Goal: Information Seeking & Learning: Learn about a topic

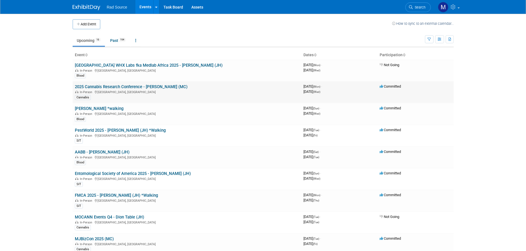
click at [136, 86] on link "2025 Cannabis Research Conference - [PERSON_NAME] (MC)" at bounding box center [131, 86] width 113 height 5
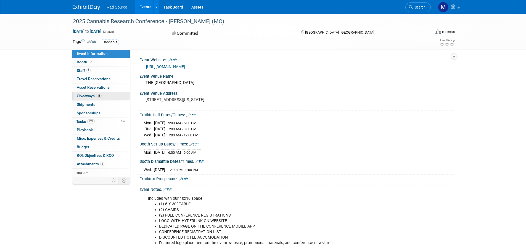
click at [113, 97] on link "16 Giveaways 16" at bounding box center [100, 96] width 57 height 8
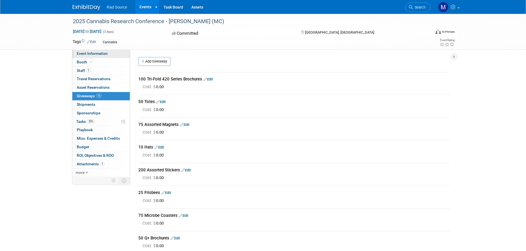
click at [96, 51] on link "Event Information" at bounding box center [100, 54] width 57 height 8
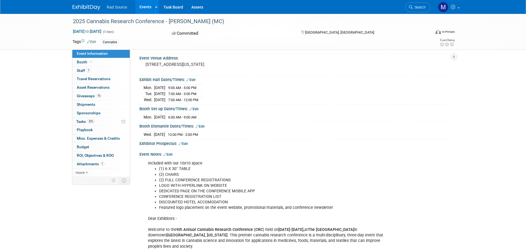
scroll to position [110, 0]
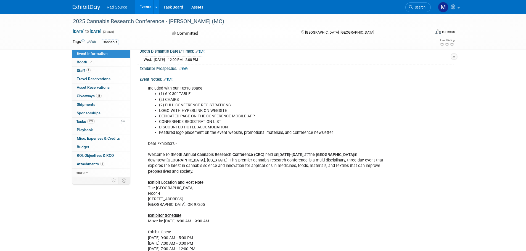
drag, startPoint x: 145, startPoint y: 88, endPoint x: 222, endPoint y: 175, distance: 116.7
click at [222, 175] on div "Included with our 10x10 space (1) 6 X 30" TABLE (2) CHAIRS (2) FULL CONFERENCE …" at bounding box center [268, 255] width 249 height 344
click at [223, 172] on div "Included with our 10x10 space (1) 6 X 30" TABLE (2) CHAIRS (2) FULL CONFERENCE …" at bounding box center [268, 255] width 249 height 344
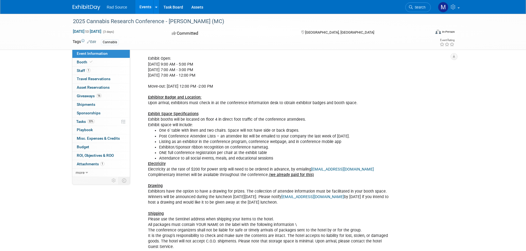
scroll to position [341, 0]
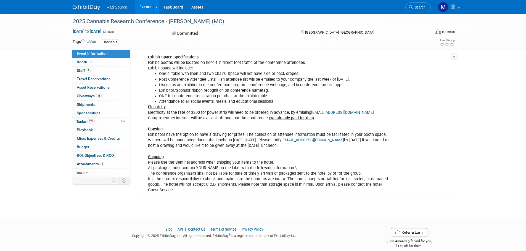
drag, startPoint x: 147, startPoint y: 120, endPoint x: 269, endPoint y: 190, distance: 141.1
click at [269, 190] on div "Event Notes: Edit Included with our 10x10 space (1) 6 X 30" TABLE (2) CHAIRS (2…" at bounding box center [295, 22] width 317 height 354
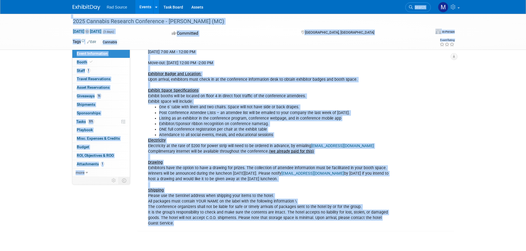
scroll to position [301, 0]
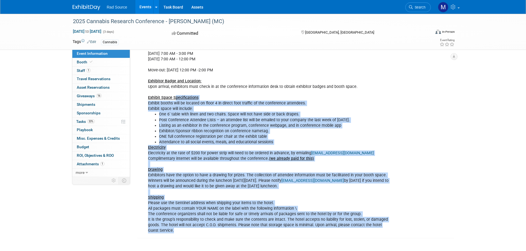
drag, startPoint x: 177, startPoint y: 184, endPoint x: 175, endPoint y: 94, distance: 90.0
click at [175, 94] on div "Included with our 10x10 space (1) 6 X 30" TABLE (2) CHAIRS (2) FULL CONFERENCE …" at bounding box center [268, 65] width 249 height 344
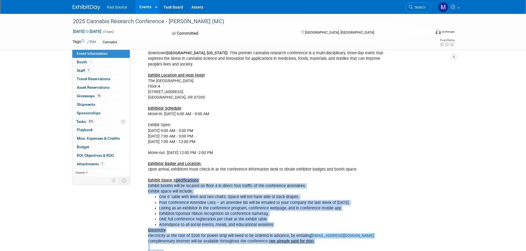
scroll to position [190, 0]
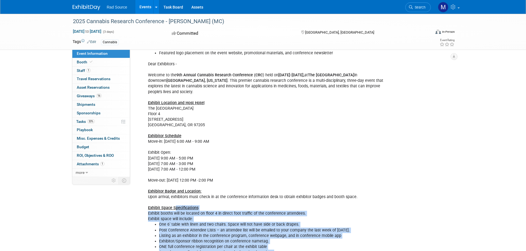
drag, startPoint x: 147, startPoint y: 95, endPoint x: 241, endPoint y: 174, distance: 122.6
click at [241, 174] on div "Included with our 10x10 space (1) 6 X 30" TABLE (2) CHAIRS (2) FULL CONFERENCE …" at bounding box center [268, 175] width 249 height 344
copy div "Exhibit Location and Host Hotel [GEOGRAPHIC_DATA] 4 [STREET_ADDRESS] Exhibitor …"
click at [155, 134] on u "Exhibitor Schedule" at bounding box center [164, 136] width 33 height 5
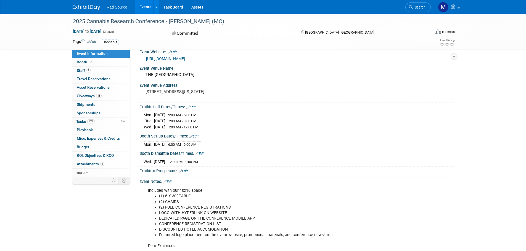
scroll to position [0, 0]
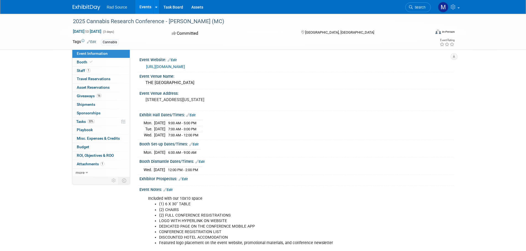
click at [185, 67] on link "[URL][DOMAIN_NAME]" at bounding box center [165, 67] width 39 height 4
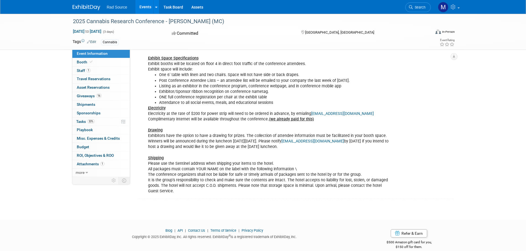
scroll to position [341, 0]
click at [111, 106] on link "0 Shipments 0" at bounding box center [100, 105] width 57 height 8
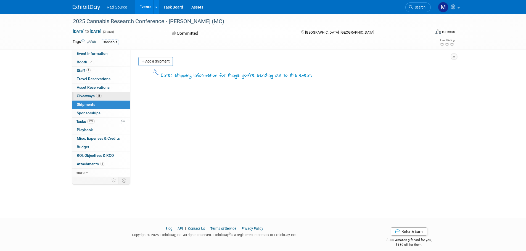
click at [110, 96] on link "16 Giveaways 16" at bounding box center [100, 96] width 57 height 8
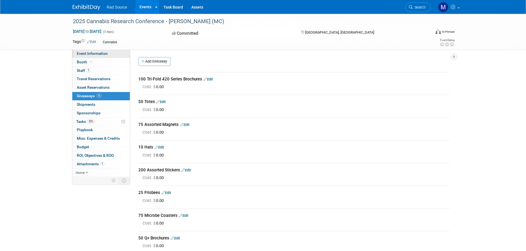
click at [108, 57] on link "Event Information" at bounding box center [100, 54] width 57 height 8
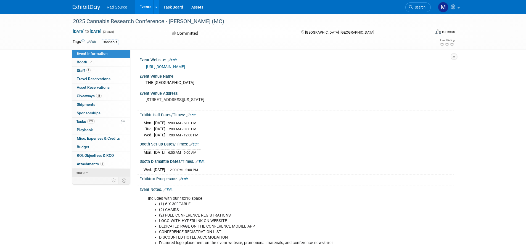
click at [86, 171] on icon at bounding box center [87, 173] width 2 height 4
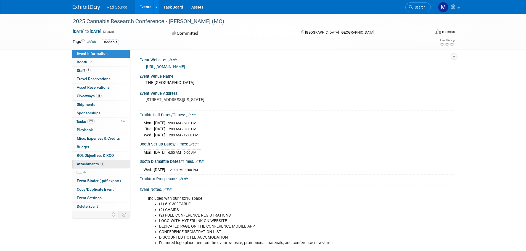
click at [86, 165] on span "Attachments 1" at bounding box center [91, 164] width 28 height 4
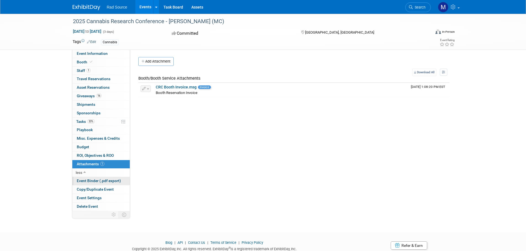
click at [114, 181] on span "Event Binder (.pdf export)" at bounding box center [99, 181] width 44 height 4
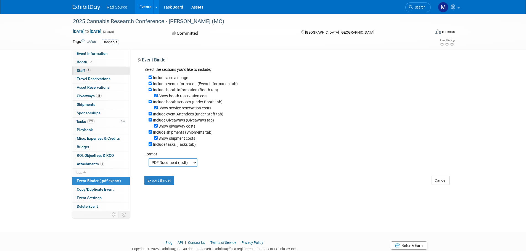
click at [107, 73] on link "1 Staff 1" at bounding box center [100, 71] width 57 height 8
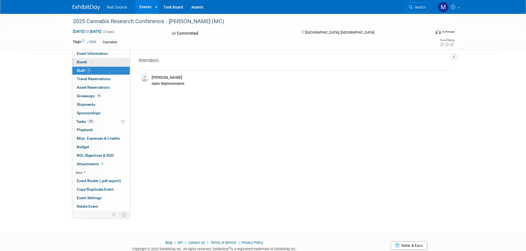
click at [106, 64] on link "Booth" at bounding box center [100, 62] width 57 height 8
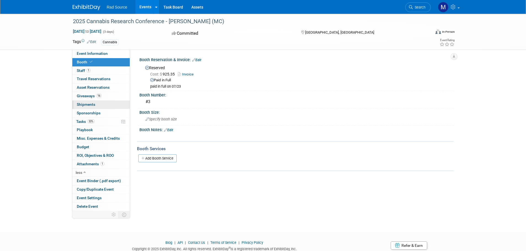
click at [109, 101] on link "0 Shipments 0" at bounding box center [100, 105] width 57 height 8
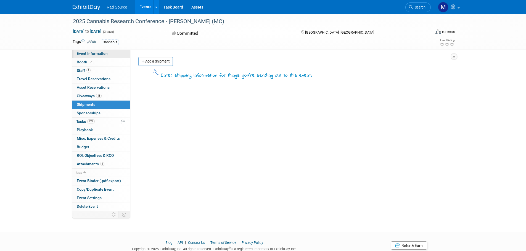
click at [104, 56] on link "Event Information" at bounding box center [100, 54] width 57 height 8
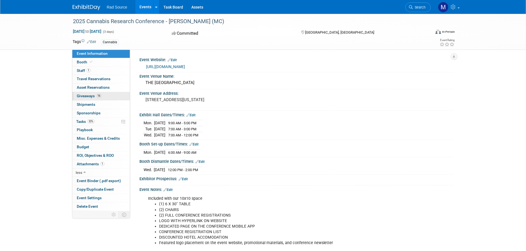
click at [106, 97] on link "16 Giveaways 16" at bounding box center [100, 96] width 57 height 8
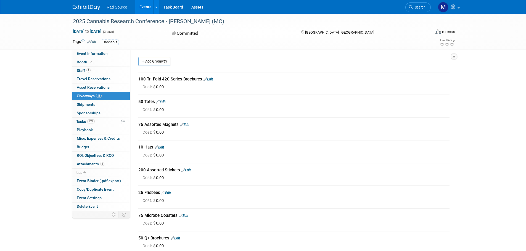
click at [253, 54] on div "Event Website: Edit [URL][DOMAIN_NAME] Event Venue Name: THE SENTINEL HOTEL Edi…" at bounding box center [291, 131] width 323 height 162
click at [91, 51] on link "Event Information" at bounding box center [100, 54] width 57 height 8
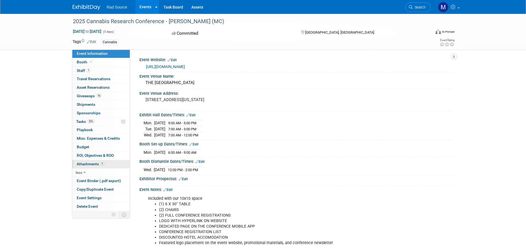
click at [111, 166] on link "1 Attachments 1" at bounding box center [100, 164] width 57 height 8
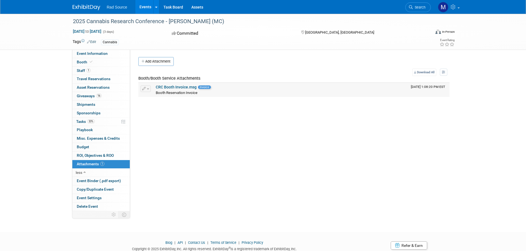
click at [172, 89] on link "CRC Booth Invoice.msg" at bounding box center [176, 87] width 41 height 4
click at [161, 87] on link "CRC Booth Invoice.msg" at bounding box center [176, 87] width 41 height 4
click at [97, 70] on link "1 Staff 1" at bounding box center [100, 71] width 57 height 8
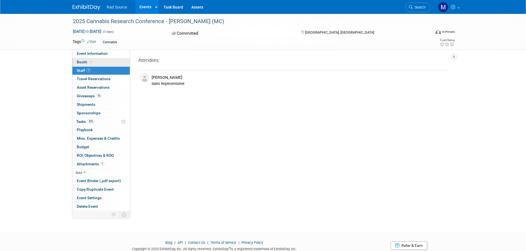
click at [96, 64] on link "Booth" at bounding box center [100, 62] width 57 height 8
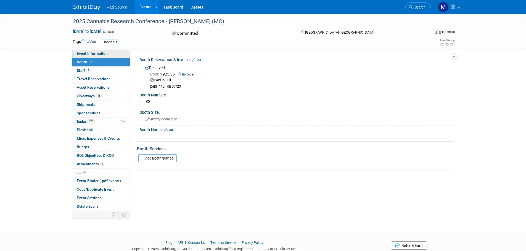
click at [91, 52] on span "Event Information" at bounding box center [92, 53] width 31 height 4
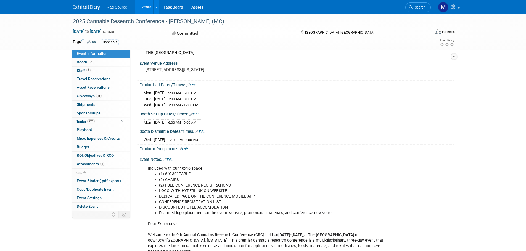
scroll to position [83, 0]
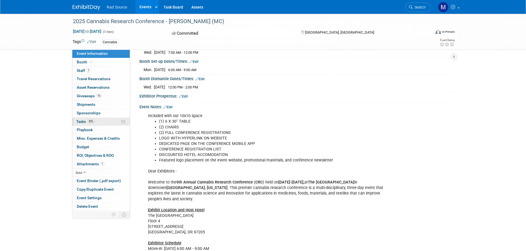
click at [107, 123] on link "33% Tasks 33%" at bounding box center [100, 122] width 57 height 8
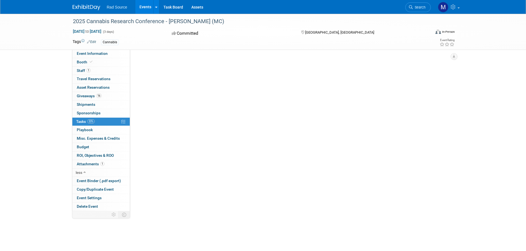
scroll to position [0, 0]
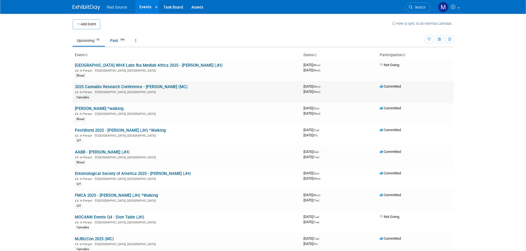
click at [131, 87] on link "2025 Cannabis Research Conference - [PERSON_NAME] (MC)" at bounding box center [131, 86] width 113 height 5
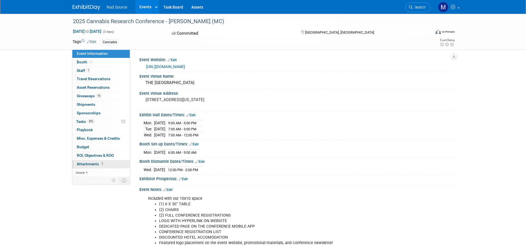
click at [109, 164] on link "1 Attachments 1" at bounding box center [100, 164] width 57 height 8
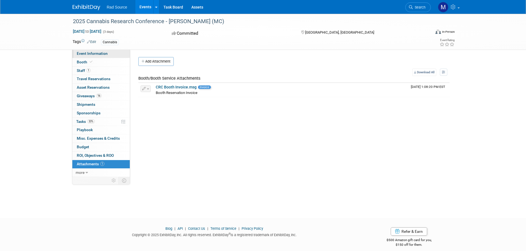
click at [112, 54] on link "Event Information" at bounding box center [100, 54] width 57 height 8
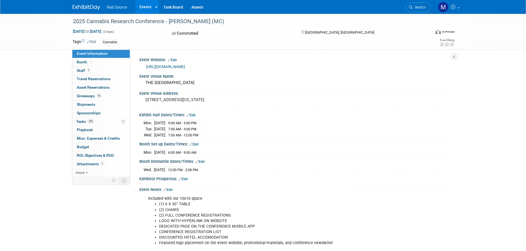
scroll to position [138, 0]
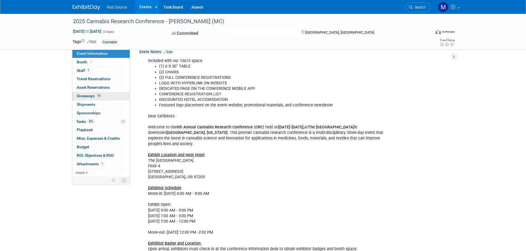
click at [111, 100] on link "16 Giveaways 16" at bounding box center [100, 96] width 57 height 8
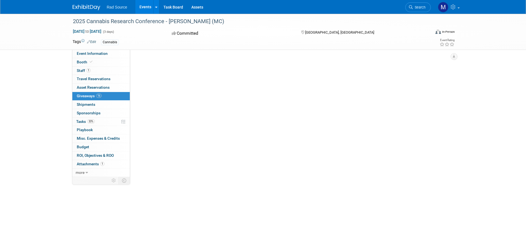
scroll to position [0, 0]
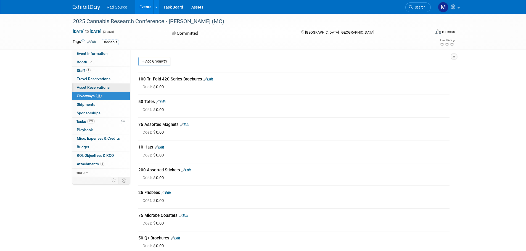
click at [115, 88] on link "0 Asset Reservations 0" at bounding box center [100, 88] width 57 height 8
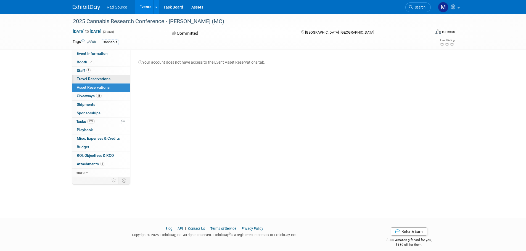
click at [108, 81] on span "Travel Reservations 0" at bounding box center [94, 79] width 34 height 4
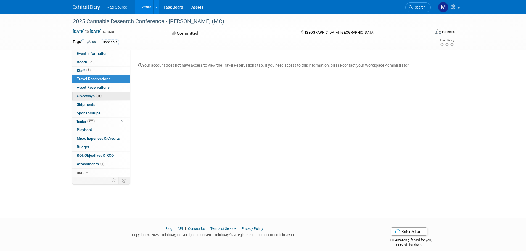
click at [113, 100] on link "16 Giveaways 16" at bounding box center [100, 96] width 57 height 8
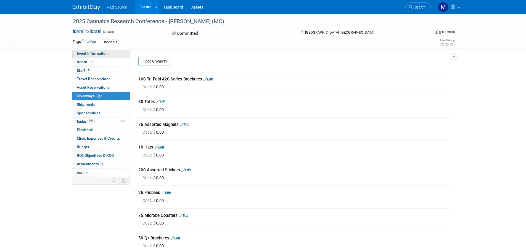
click at [95, 54] on span "Event Information" at bounding box center [92, 53] width 31 height 4
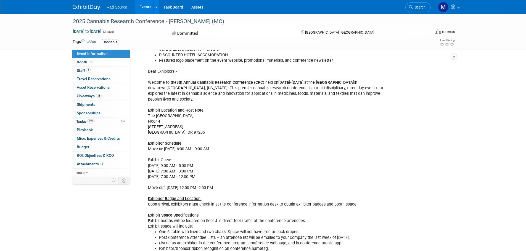
scroll to position [166, 0]
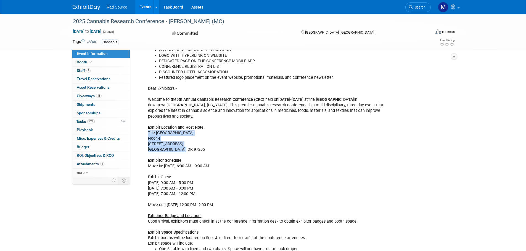
drag, startPoint x: 148, startPoint y: 128, endPoint x: 182, endPoint y: 143, distance: 37.2
click at [182, 143] on div "Included with our 10x10 space (1) 6 X 30" TABLE (2) CHAIRS (2) FULL CONFERENCE …" at bounding box center [268, 200] width 249 height 344
copy div "The Sentinel Hotel Floor 4 614 SW 11th Ave Portland, OR 97205"
click at [96, 70] on link "1 Staff 1" at bounding box center [100, 71] width 57 height 8
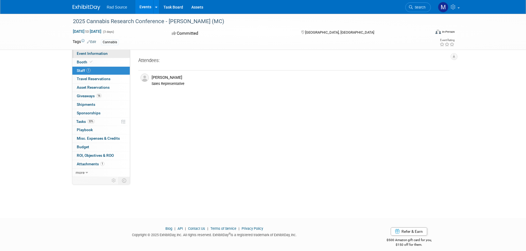
click at [78, 55] on span "Event Information" at bounding box center [92, 53] width 31 height 4
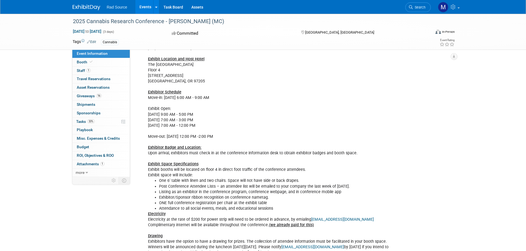
scroll to position [231, 0]
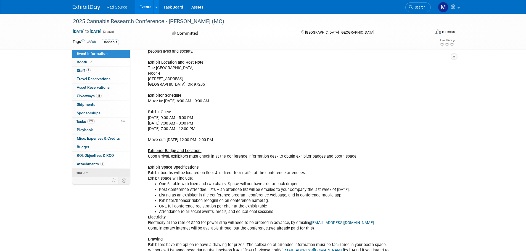
click at [97, 173] on link "more" at bounding box center [100, 173] width 57 height 8
click at [106, 173] on link "less" at bounding box center [100, 173] width 57 height 8
click at [107, 69] on link "1 Staff 1" at bounding box center [100, 71] width 57 height 8
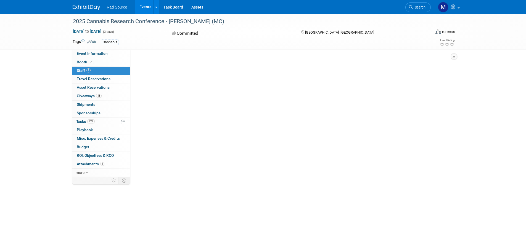
scroll to position [0, 0]
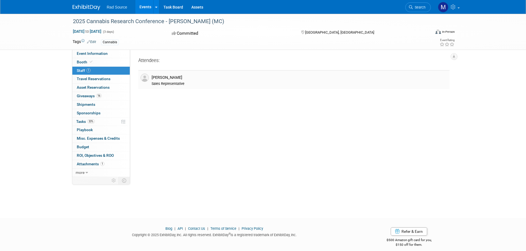
click at [158, 82] on div "Sales Representative" at bounding box center [300, 84] width 296 height 4
click at [145, 75] on img at bounding box center [144, 78] width 8 height 8
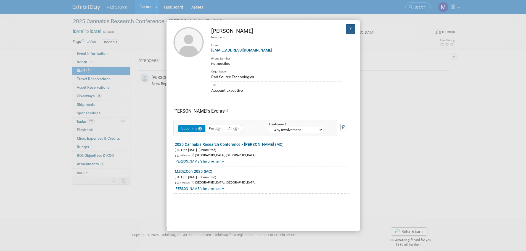
click at [346, 28] on button "X" at bounding box center [351, 28] width 10 height 9
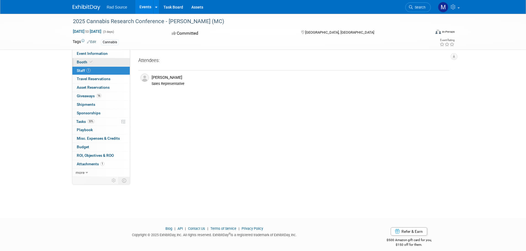
click at [94, 61] on link "Booth" at bounding box center [100, 62] width 57 height 8
